Goal: Task Accomplishment & Management: Manage account settings

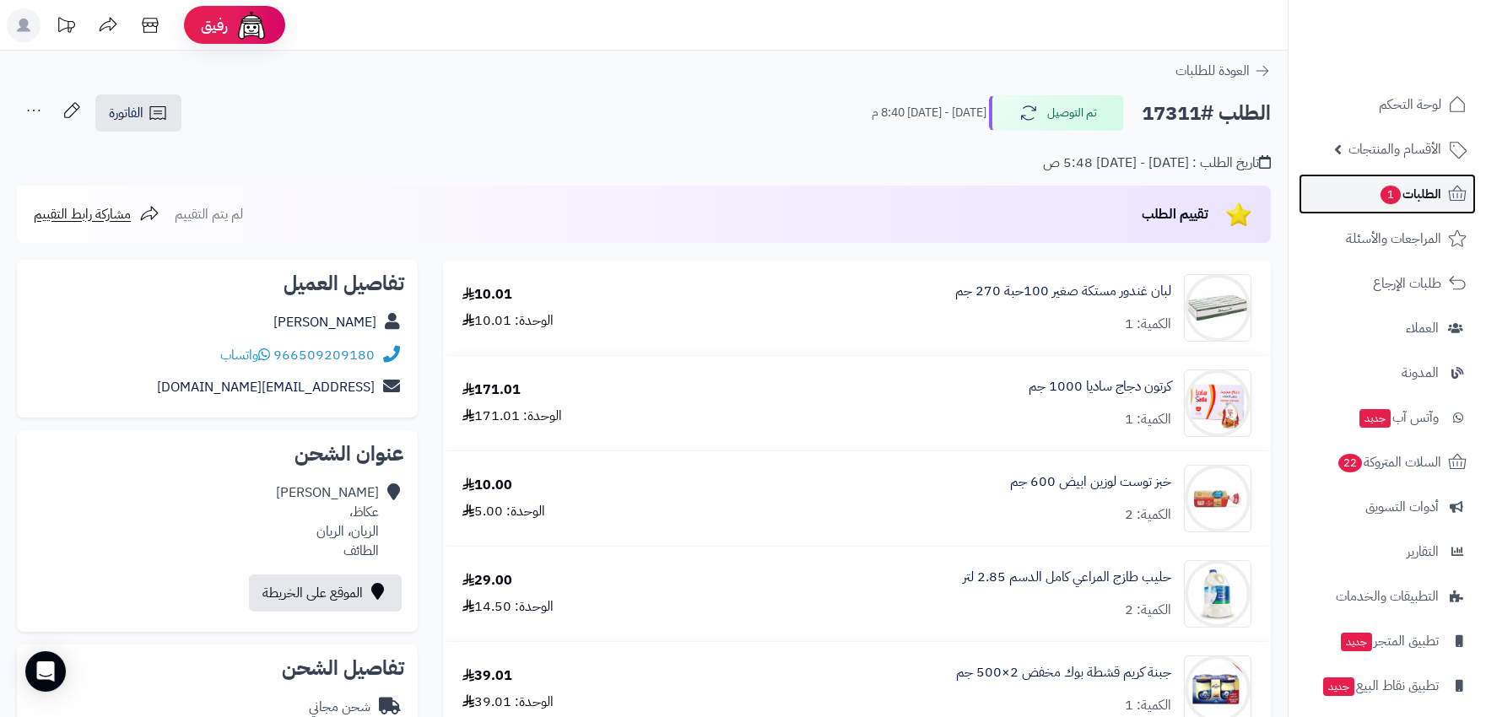
click at [1461, 184] on icon at bounding box center [1457, 194] width 20 height 20
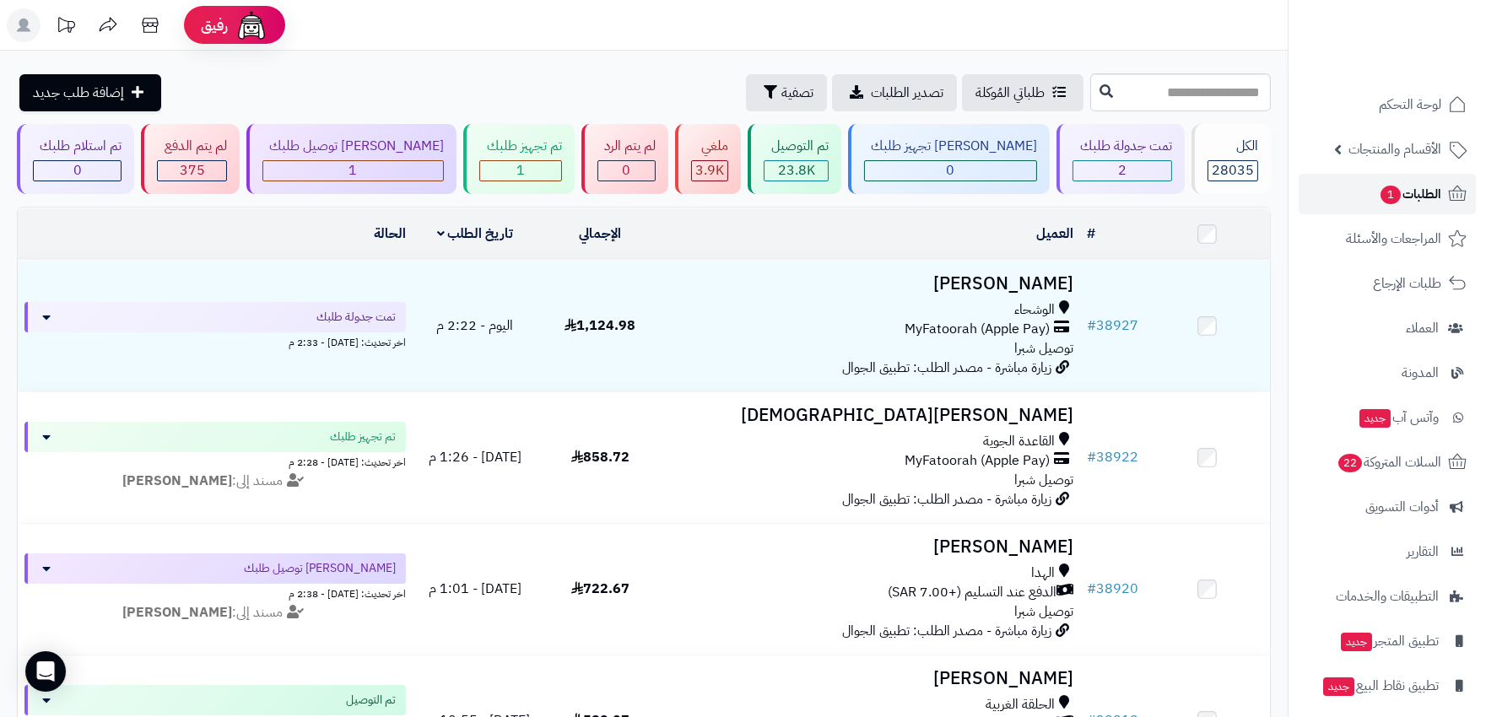
click at [1427, 191] on span "الطلبات 1" at bounding box center [1410, 194] width 62 height 24
click at [1380, 199] on span "1" at bounding box center [1391, 195] width 22 height 20
click at [1073, 169] on div "2" at bounding box center [1121, 170] width 97 height 19
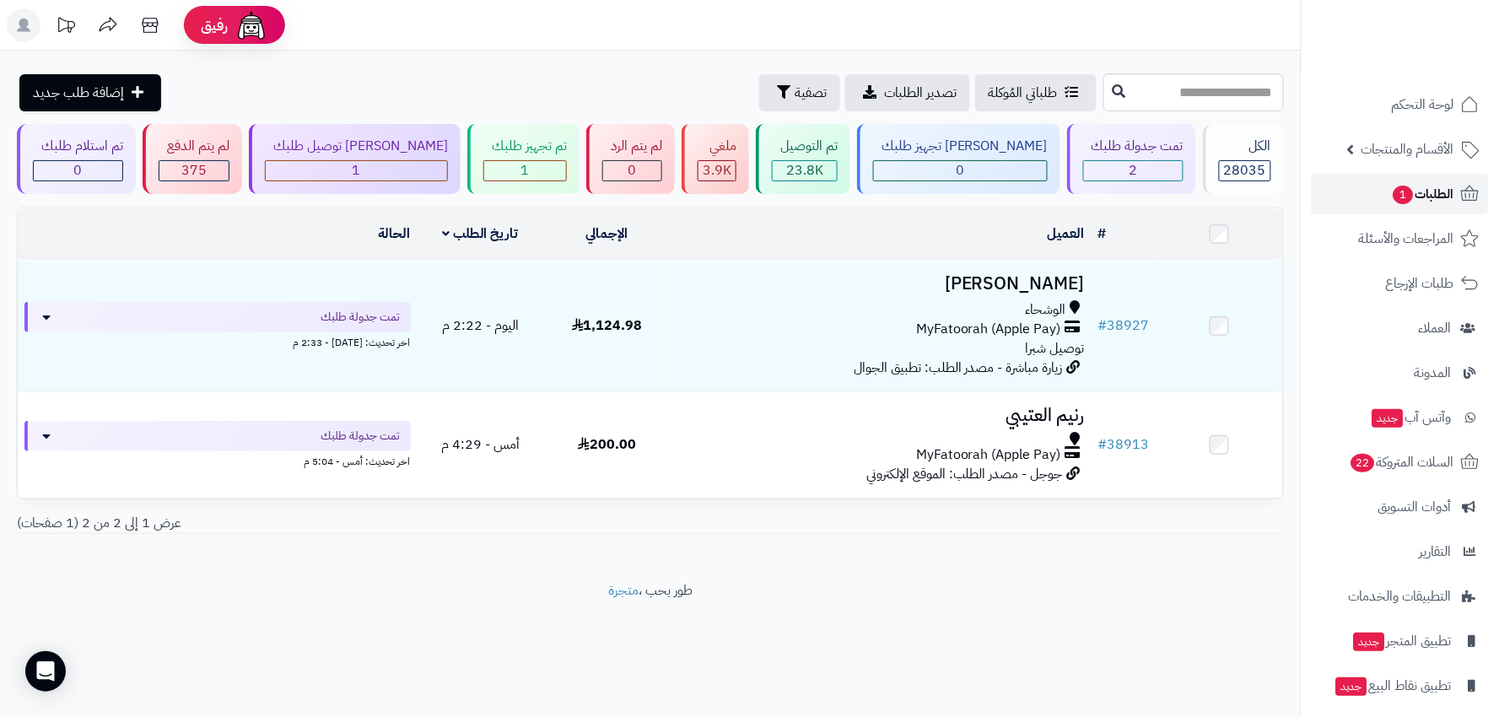
click at [1361, 186] on link "الطلبات 1" at bounding box center [1400, 194] width 177 height 41
